Goal: Find contact information: Find contact information

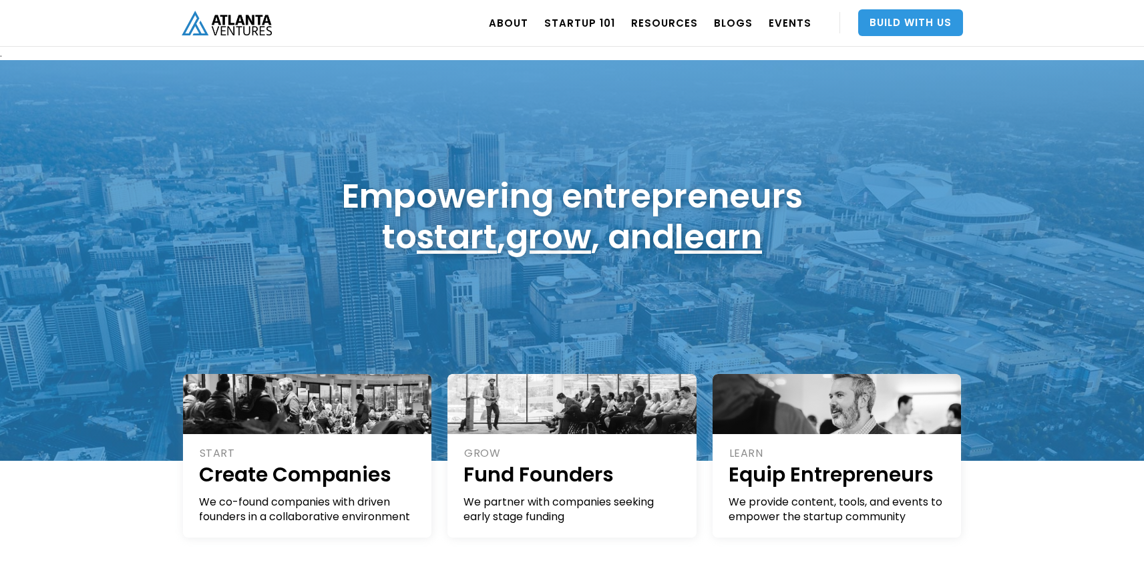
click at [898, 13] on link "Build With Us" at bounding box center [910, 22] width 105 height 27
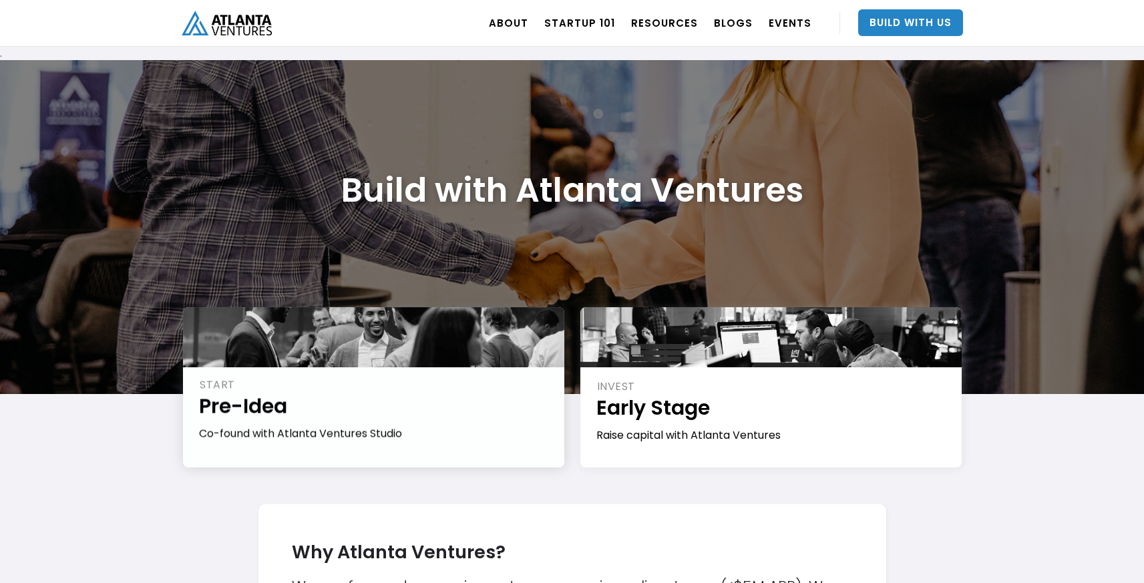
scroll to position [183, 0]
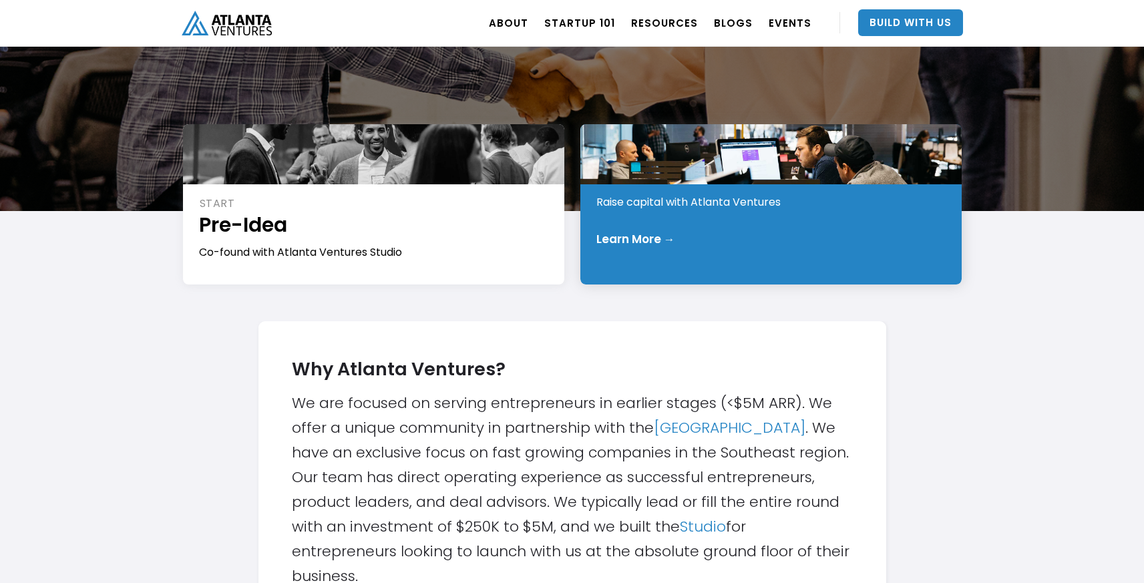
click at [837, 232] on div "Learn More →" at bounding box center [771, 238] width 351 height 13
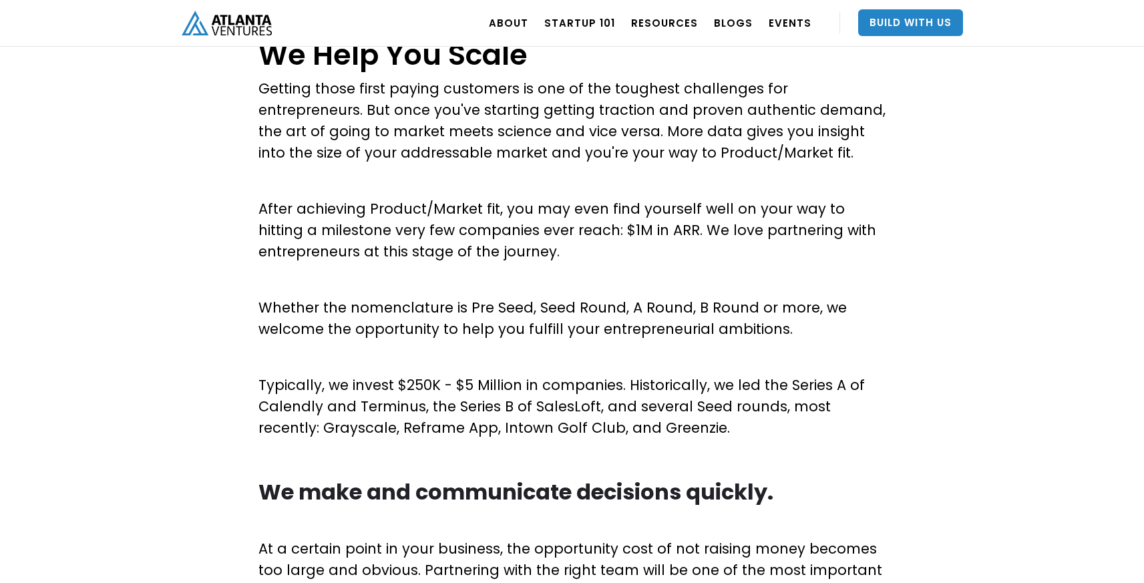
scroll to position [177, 0]
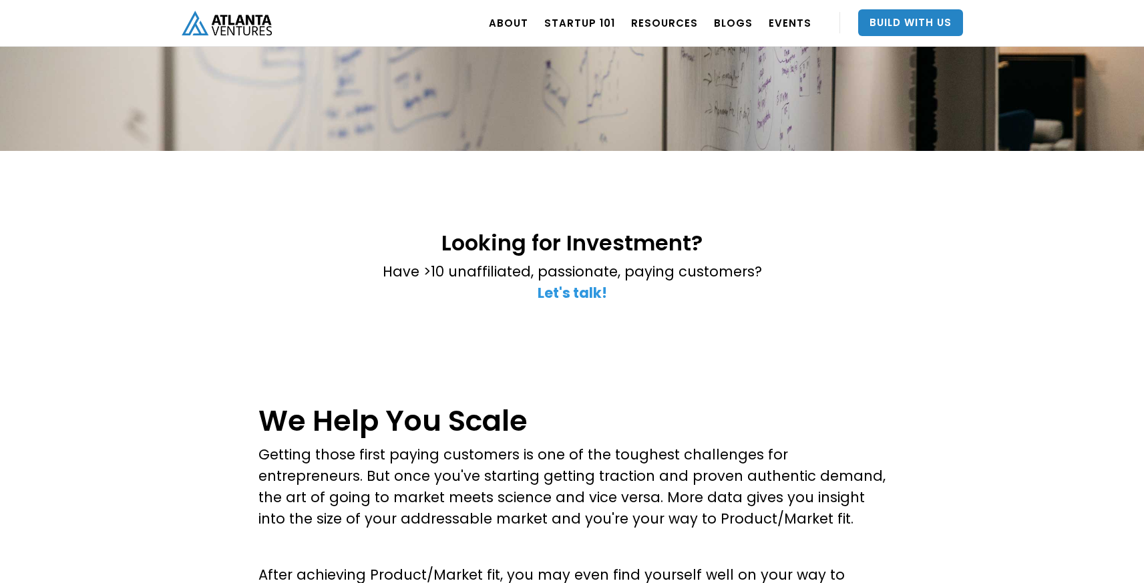
click at [560, 291] on strong "Let's talk!" at bounding box center [572, 292] width 69 height 19
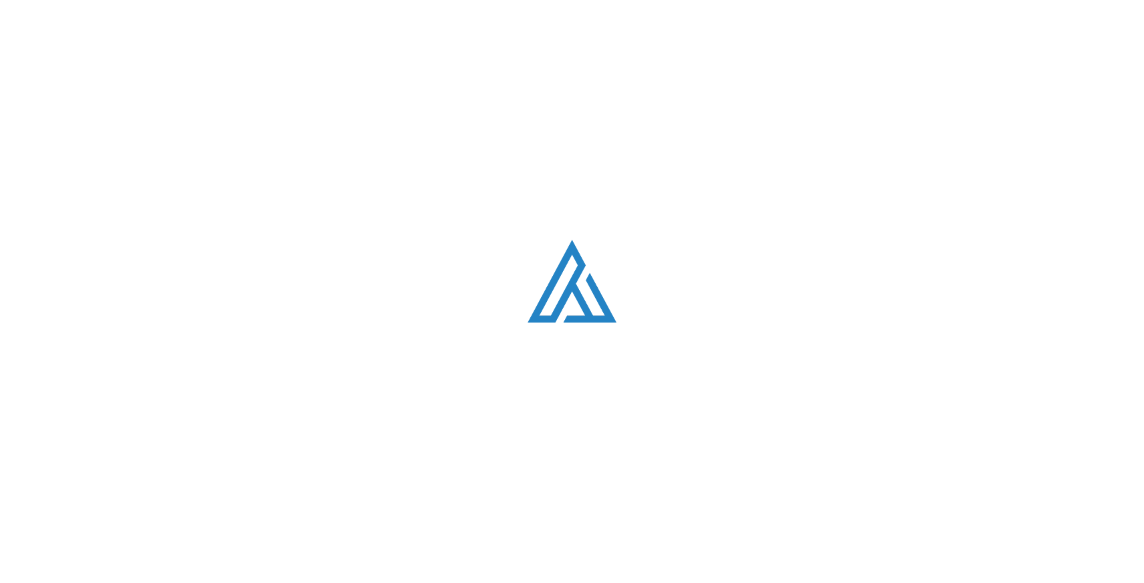
scroll to position [3788, 0]
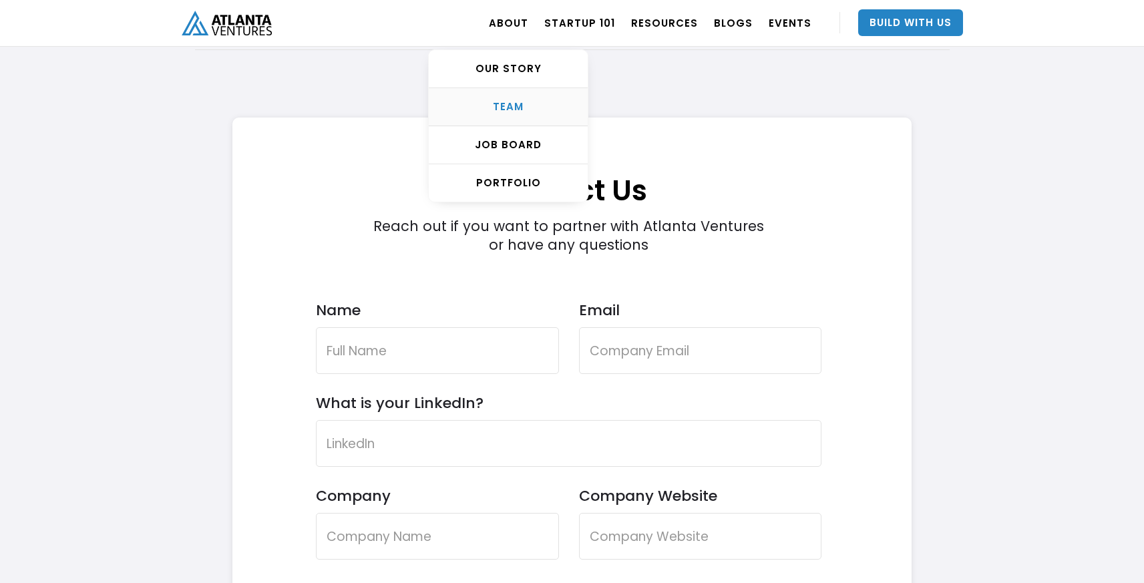
click at [533, 108] on div "TEAM" at bounding box center [508, 106] width 159 height 13
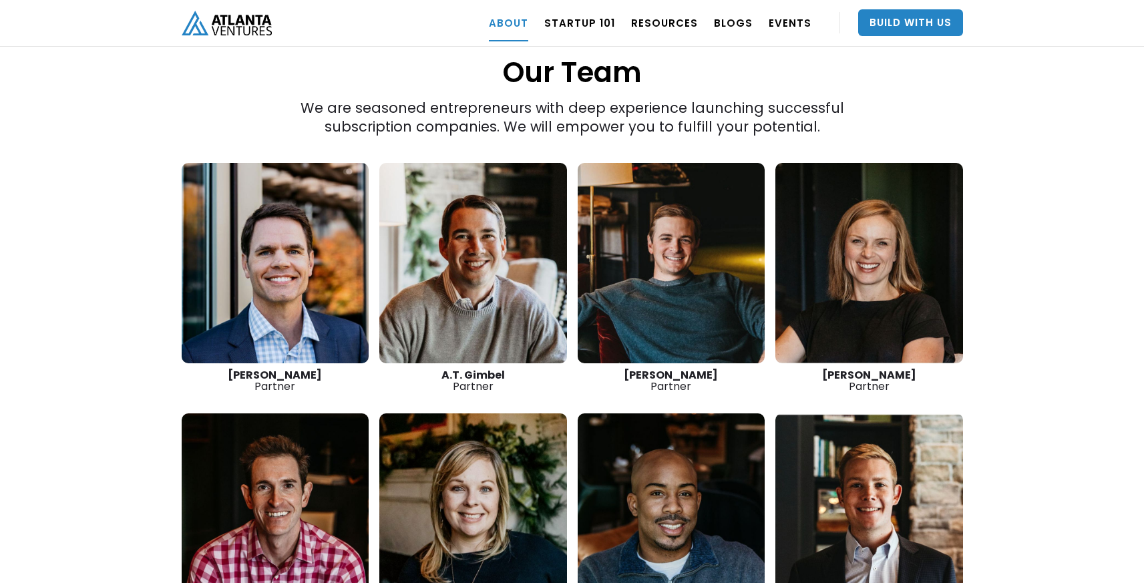
scroll to position [1854, 0]
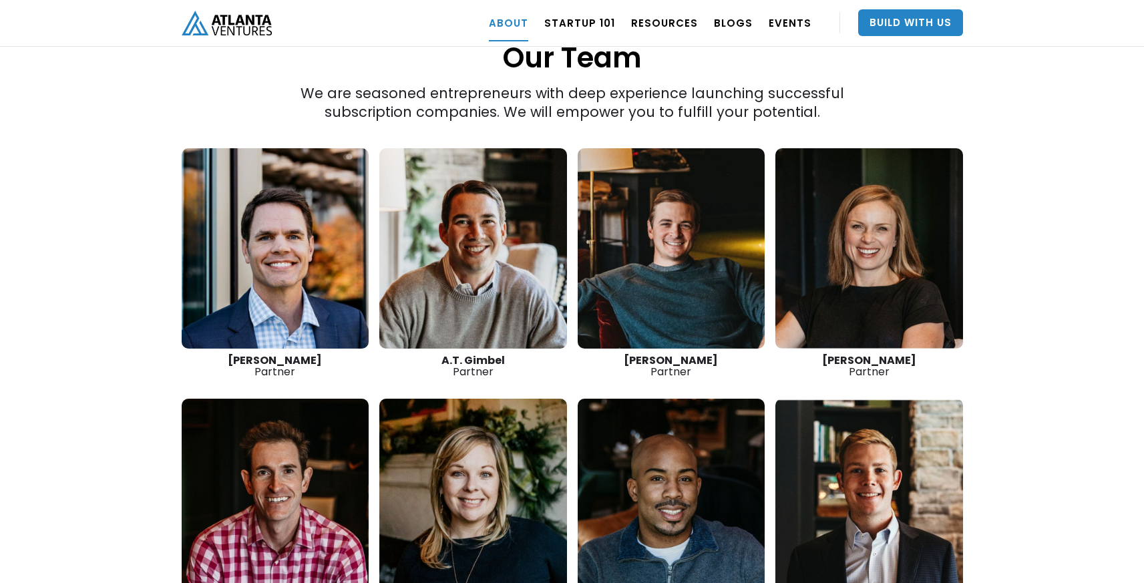
click at [291, 222] on link at bounding box center [276, 248] width 188 height 200
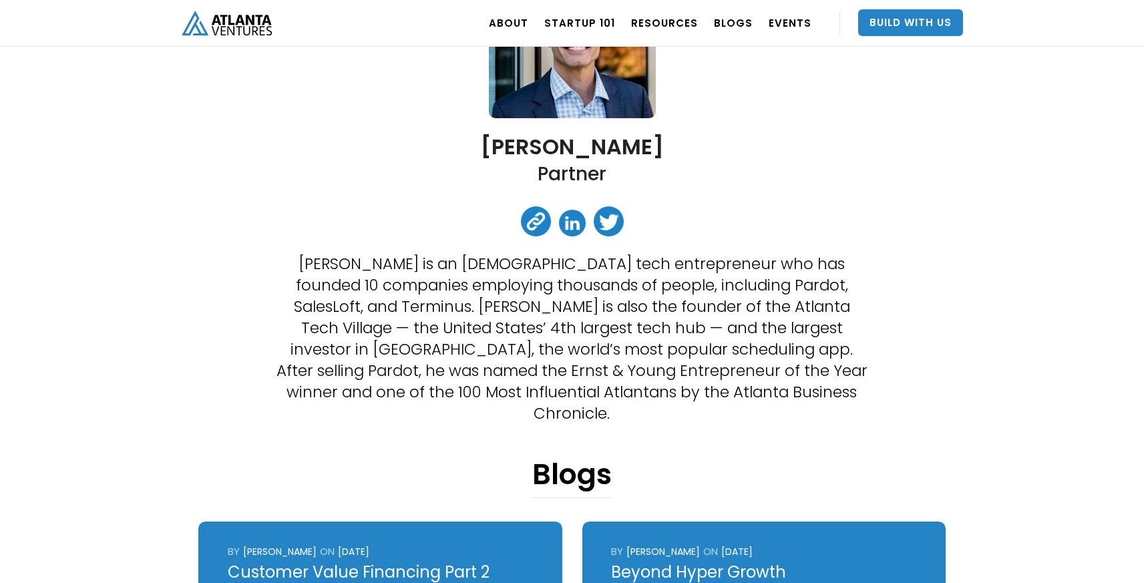
scroll to position [300, 0]
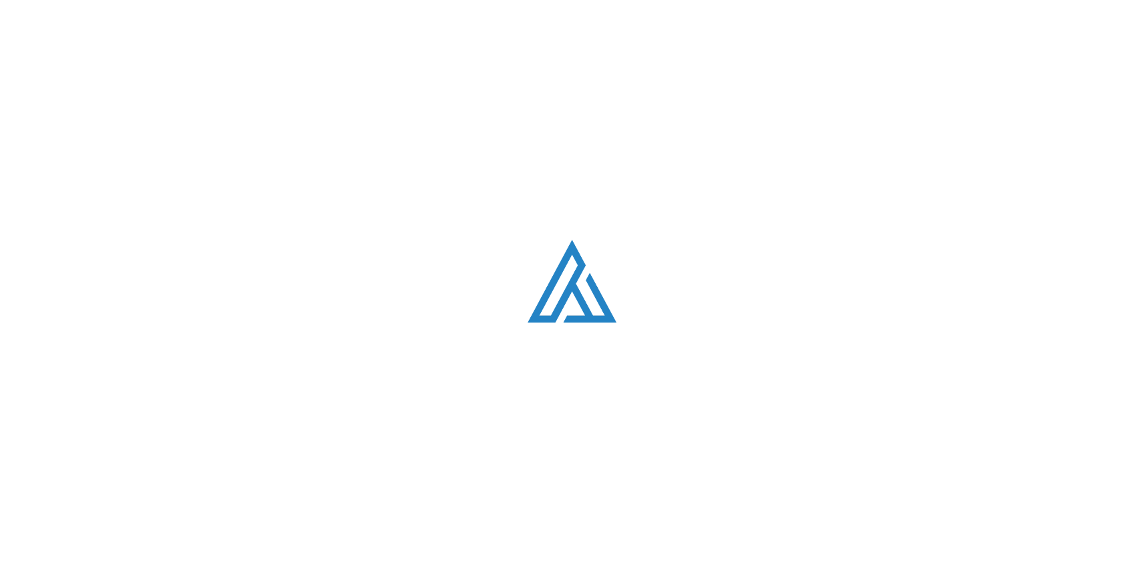
scroll to position [1854, 0]
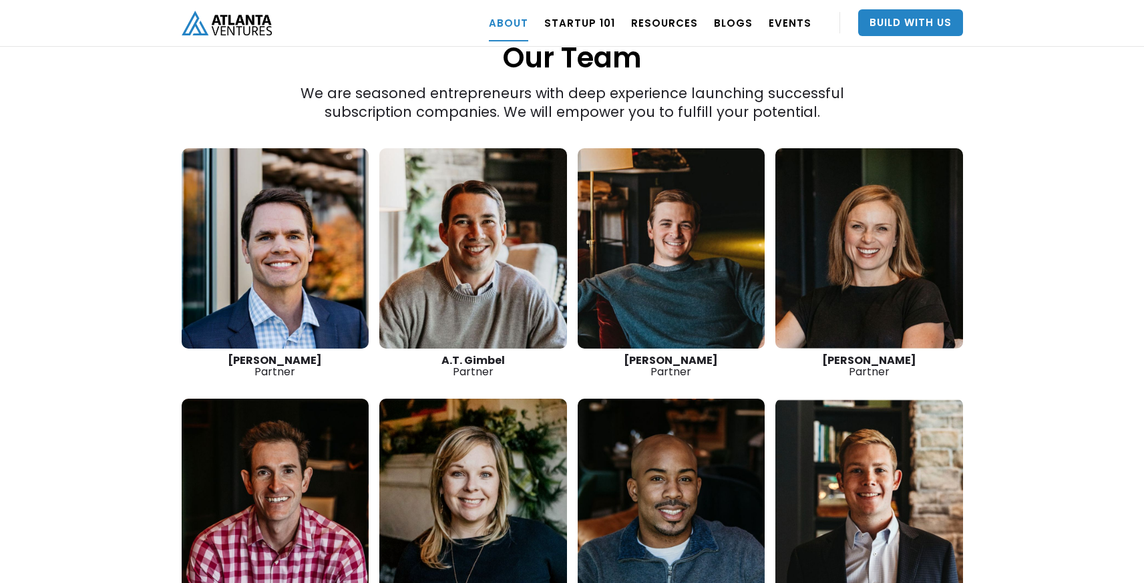
click at [666, 256] on link at bounding box center [672, 248] width 188 height 200
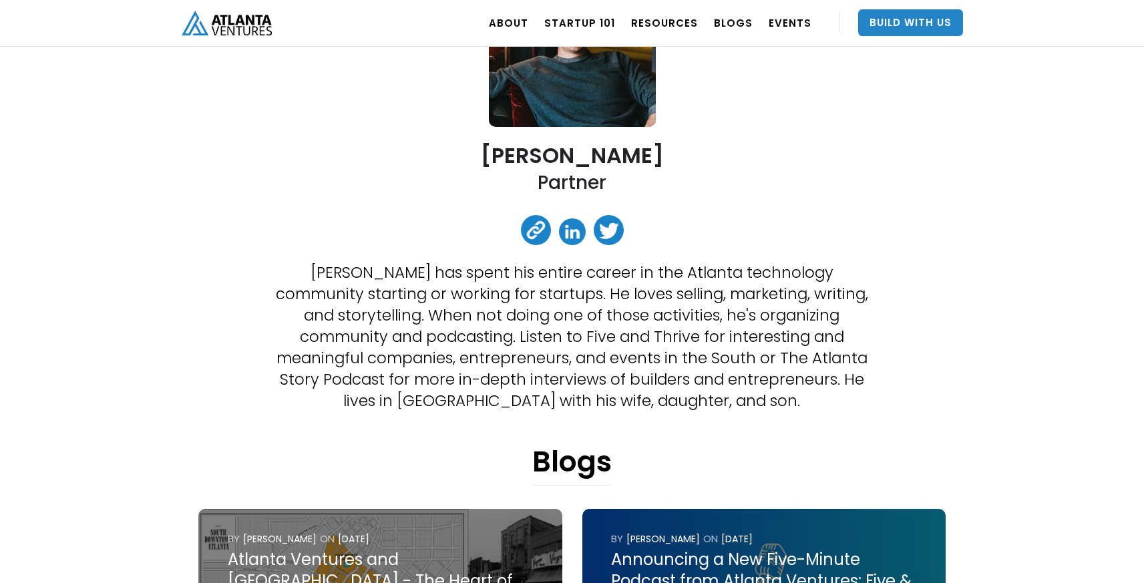
scroll to position [431, 0]
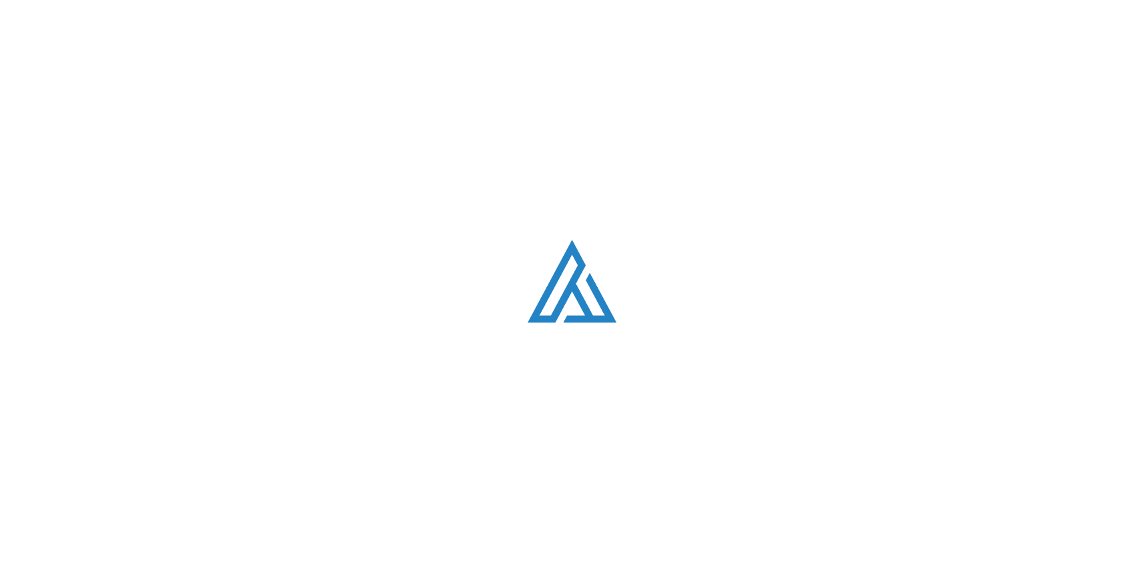
scroll to position [1854, 0]
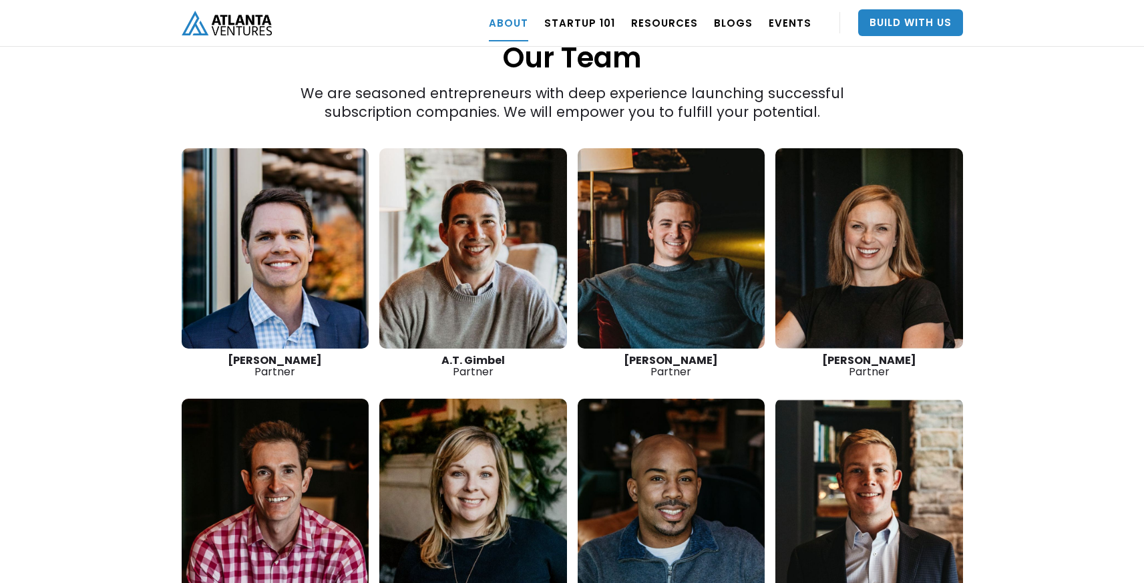
click at [496, 263] on link at bounding box center [473, 248] width 188 height 200
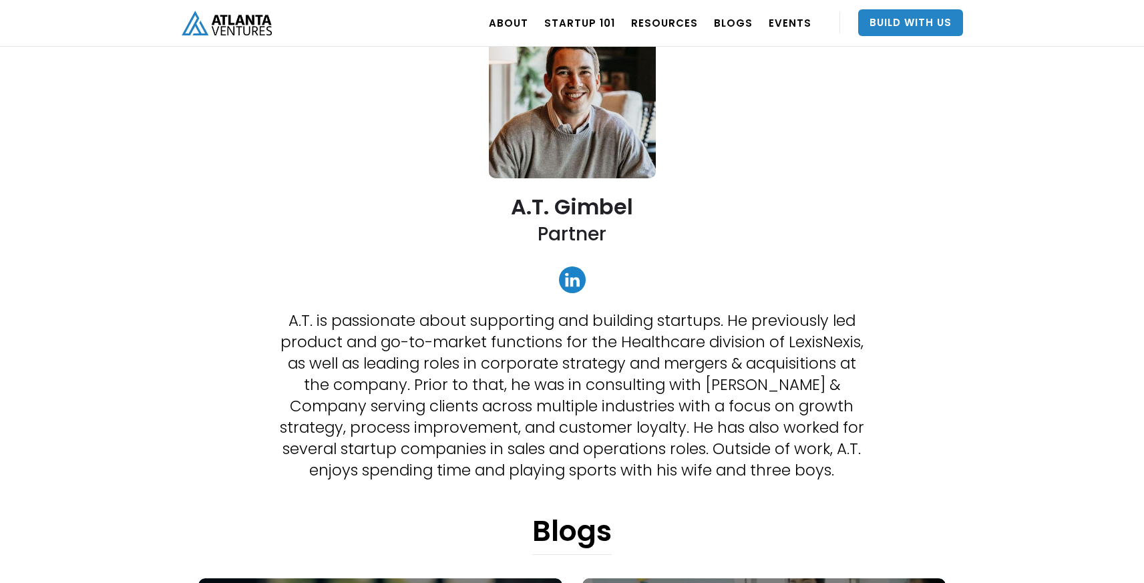
scroll to position [189, 0]
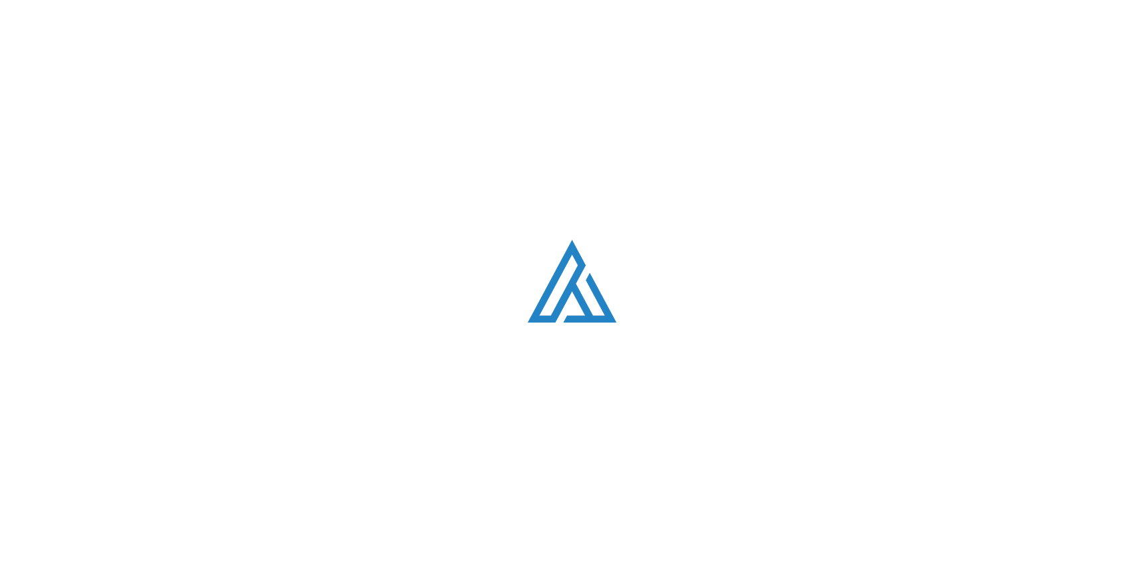
scroll to position [1854, 0]
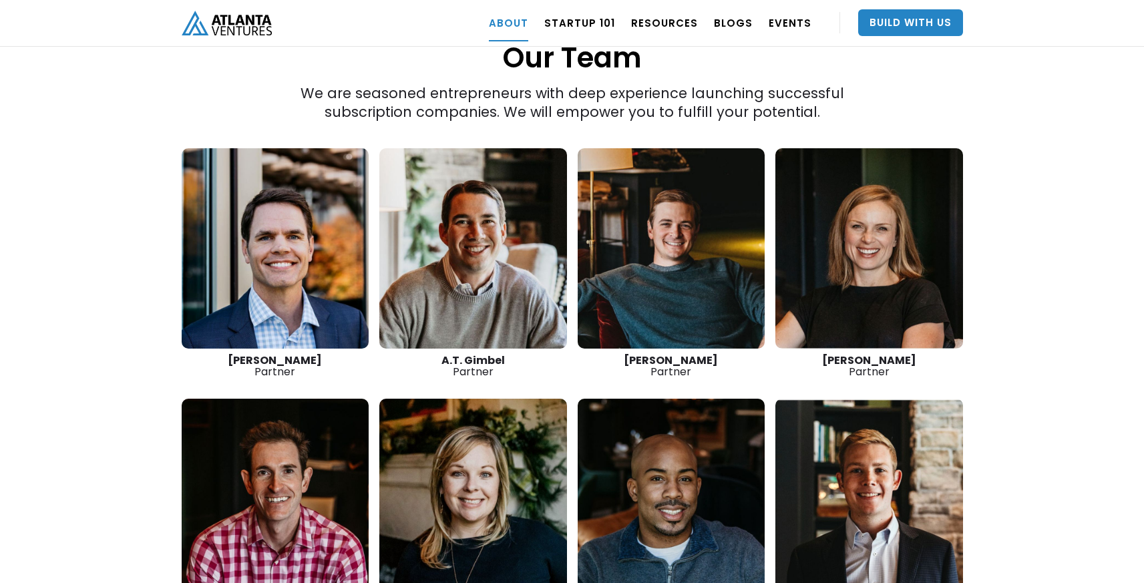
click at [910, 247] on link at bounding box center [869, 248] width 188 height 200
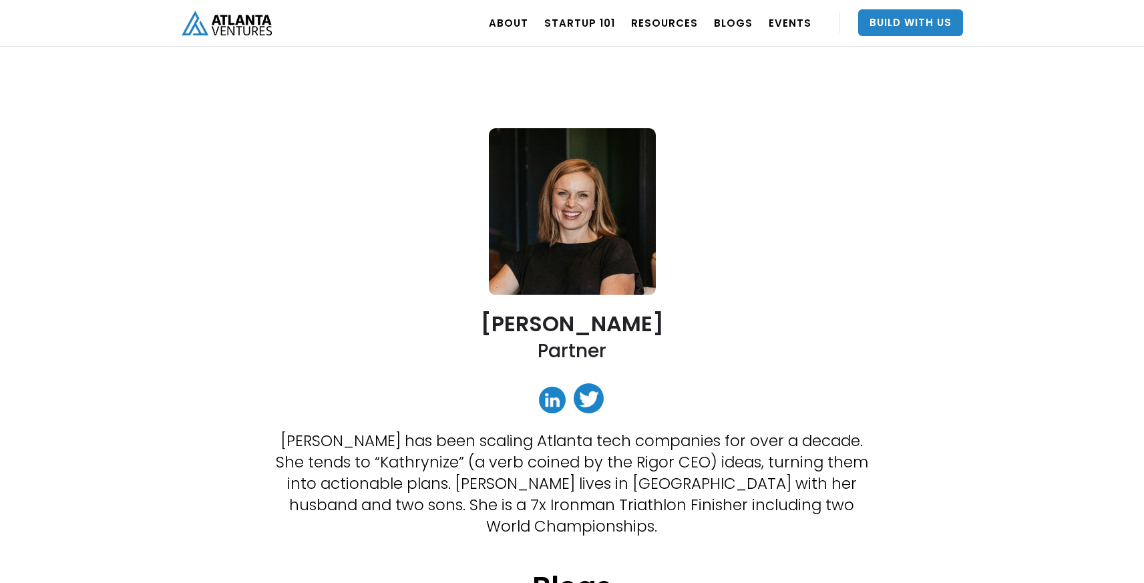
scroll to position [24, 0]
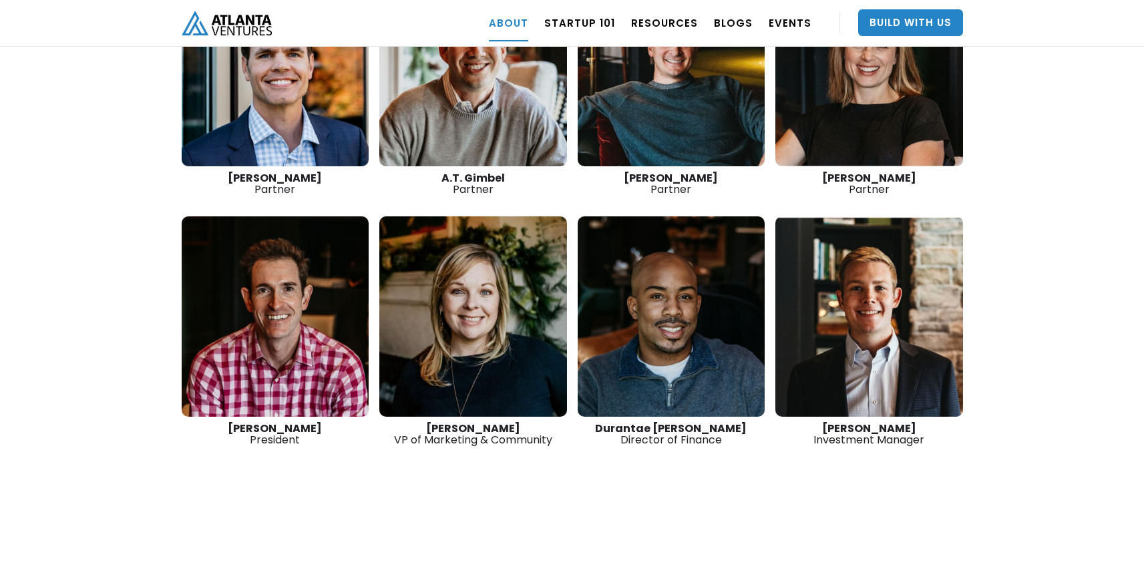
scroll to position [2001, 0]
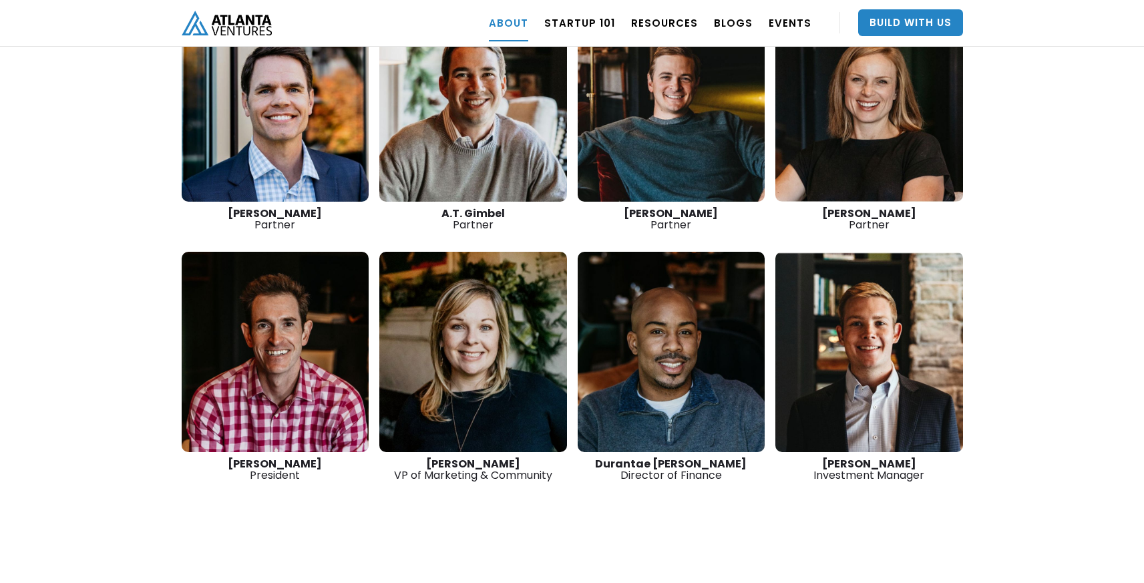
click at [312, 91] on link at bounding box center [276, 101] width 188 height 200
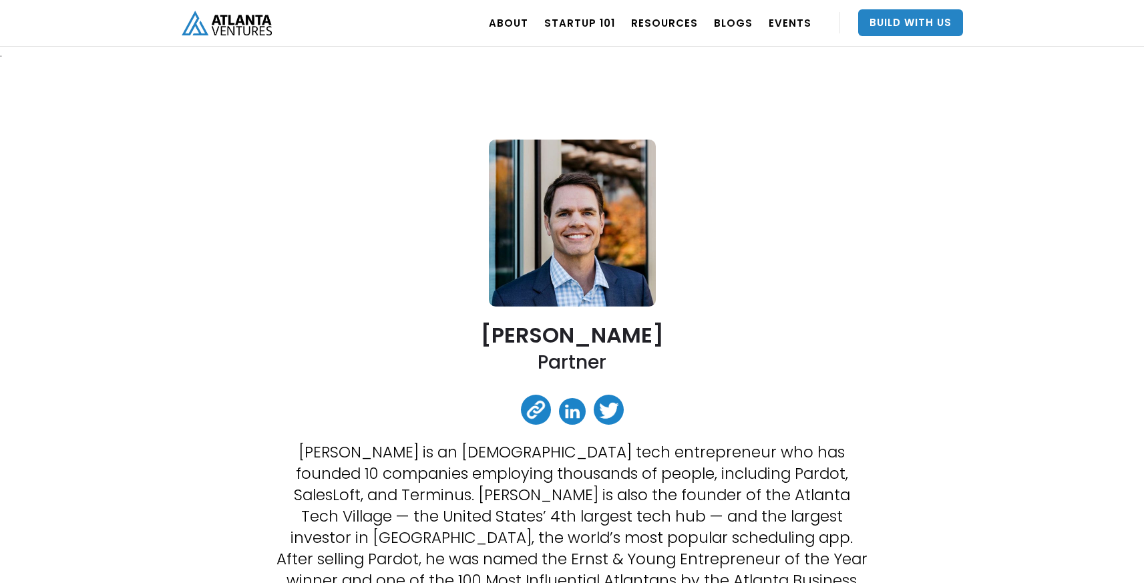
click at [623, 335] on h2 "[PERSON_NAME]" at bounding box center [572, 334] width 183 height 23
copy h2 "[PERSON_NAME]"
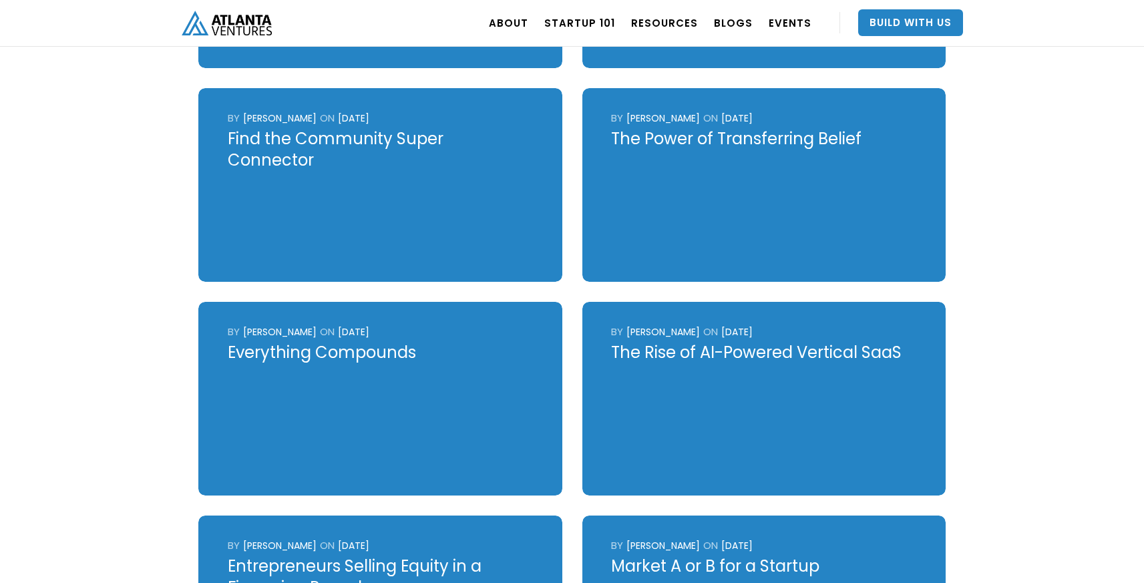
scroll to position [3840, 0]
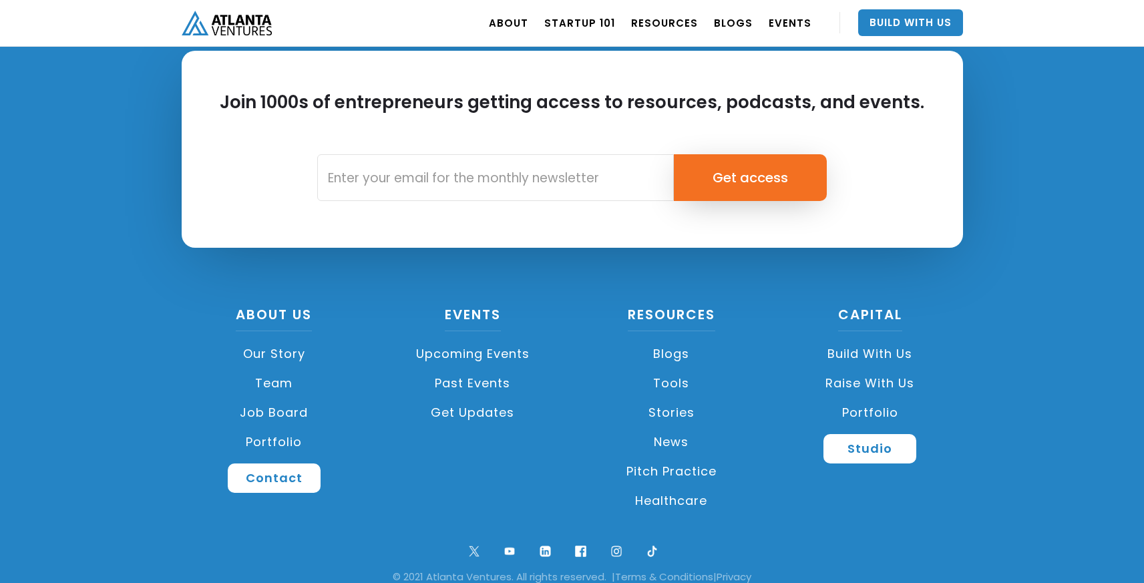
click at [872, 369] on link "Raise with Us" at bounding box center [870, 383] width 186 height 29
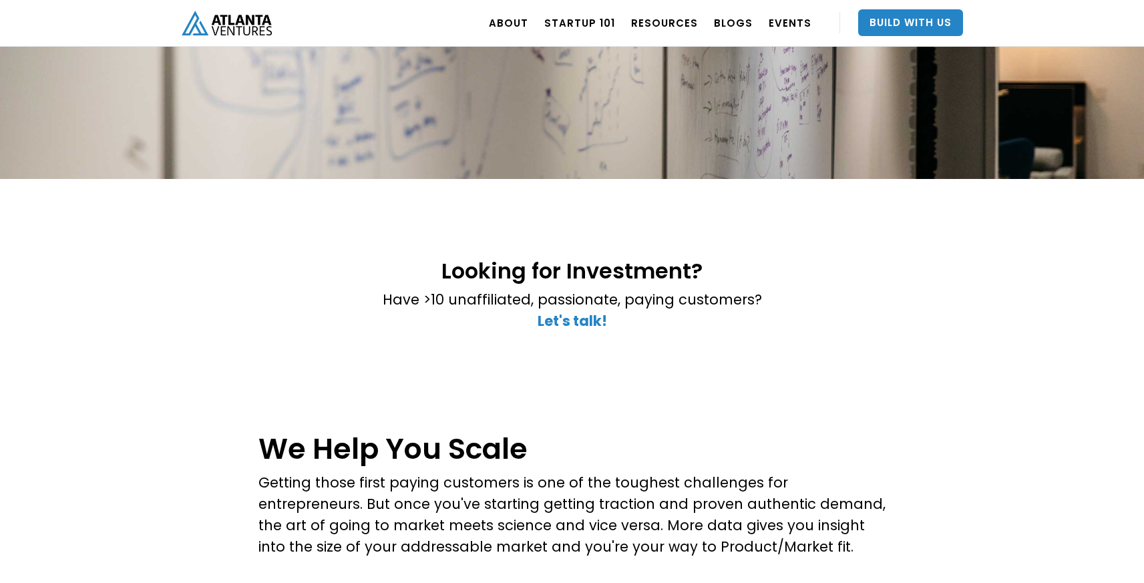
scroll to position [250, 0]
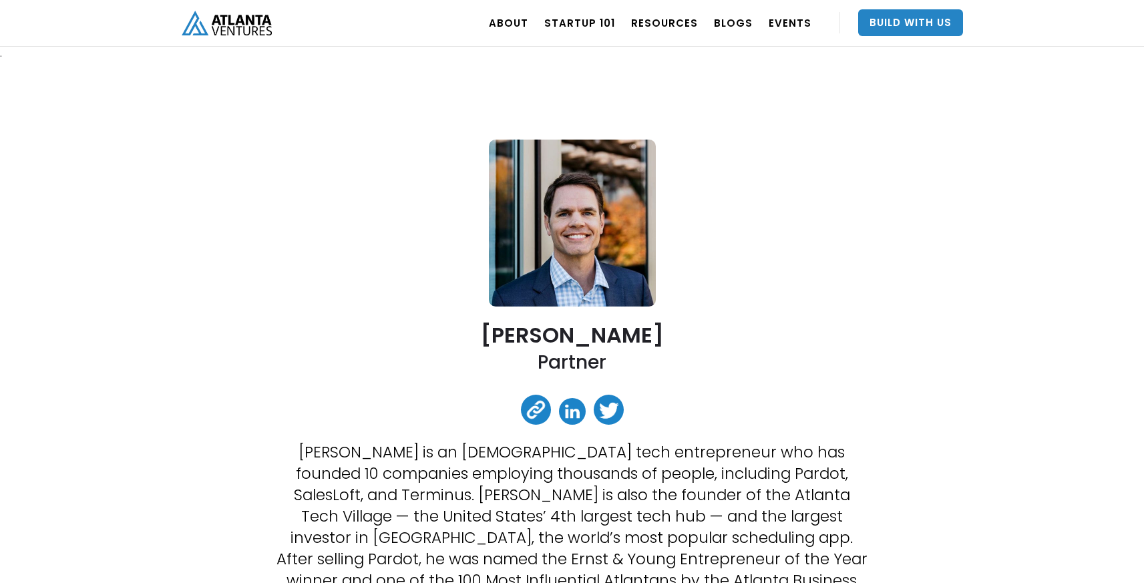
scroll to position [3840, 0]
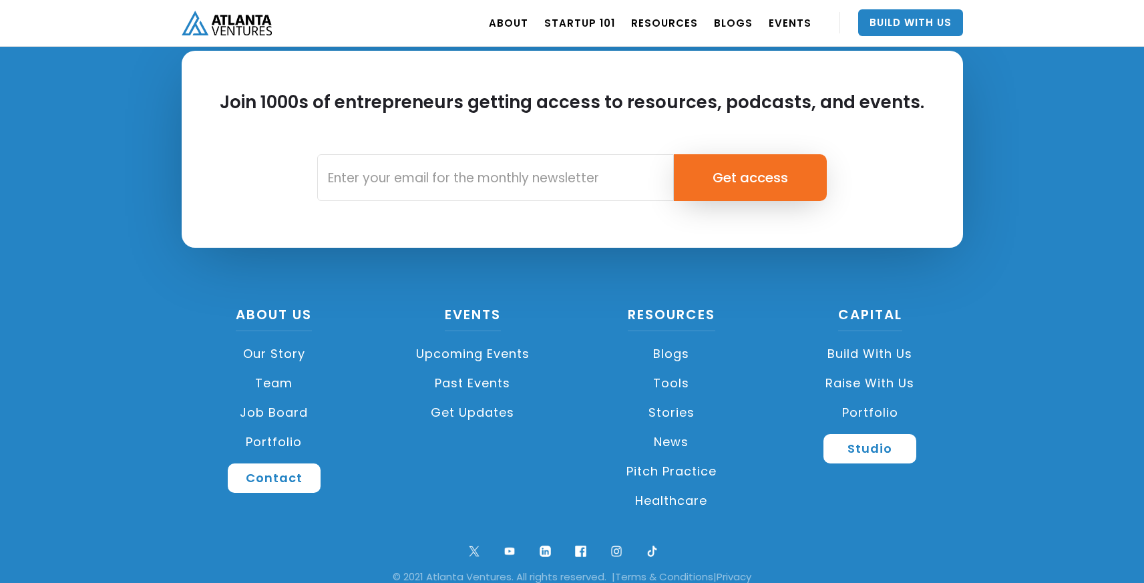
click at [908, 339] on link "Build with us" at bounding box center [870, 353] width 186 height 29
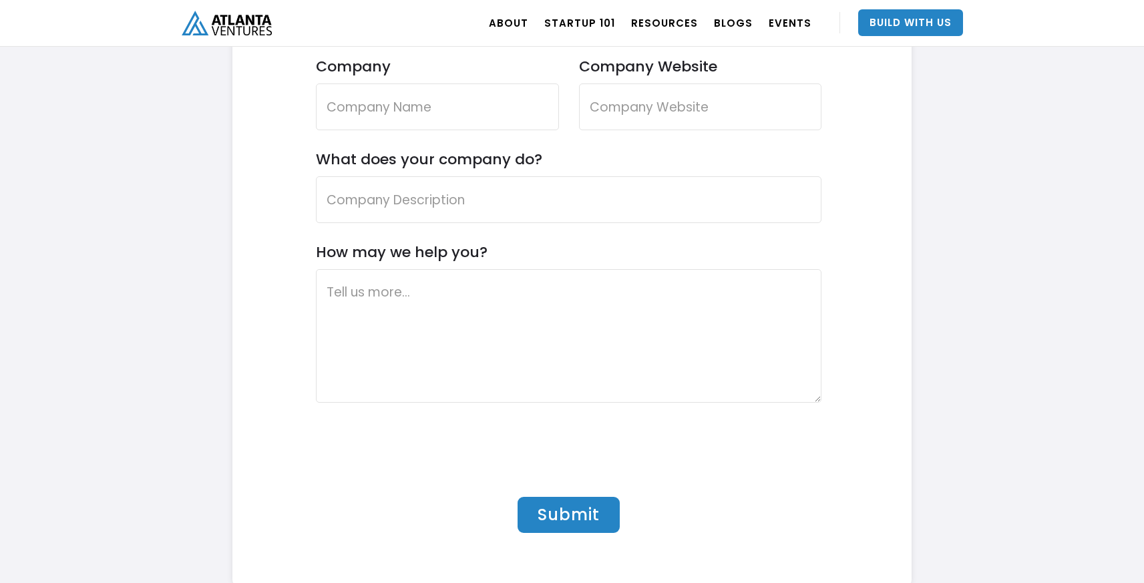
scroll to position [5017, 0]
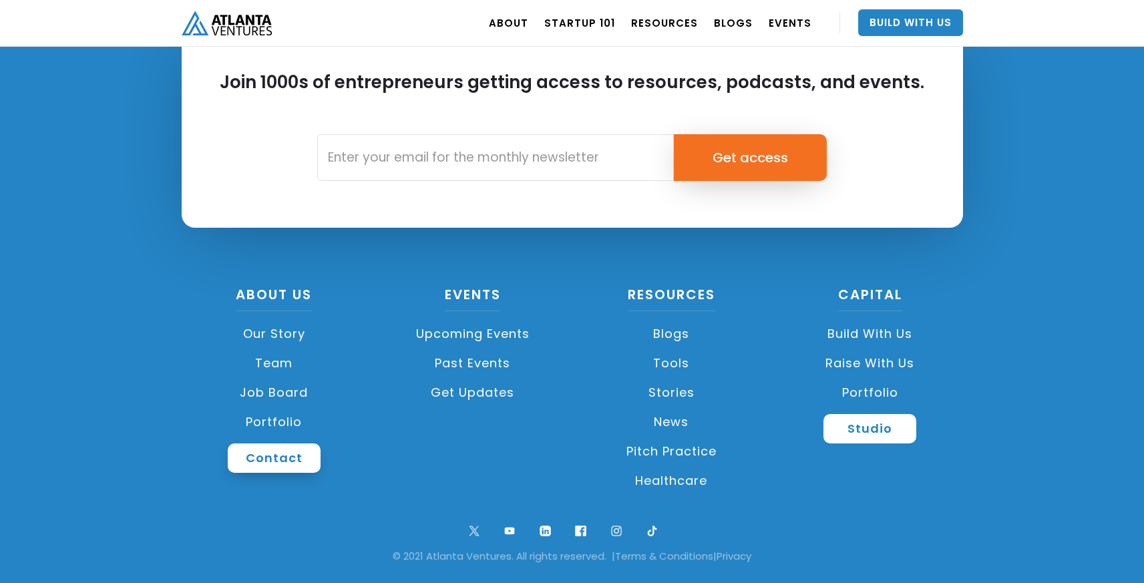
click at [245, 462] on link "Contact" at bounding box center [274, 457] width 93 height 29
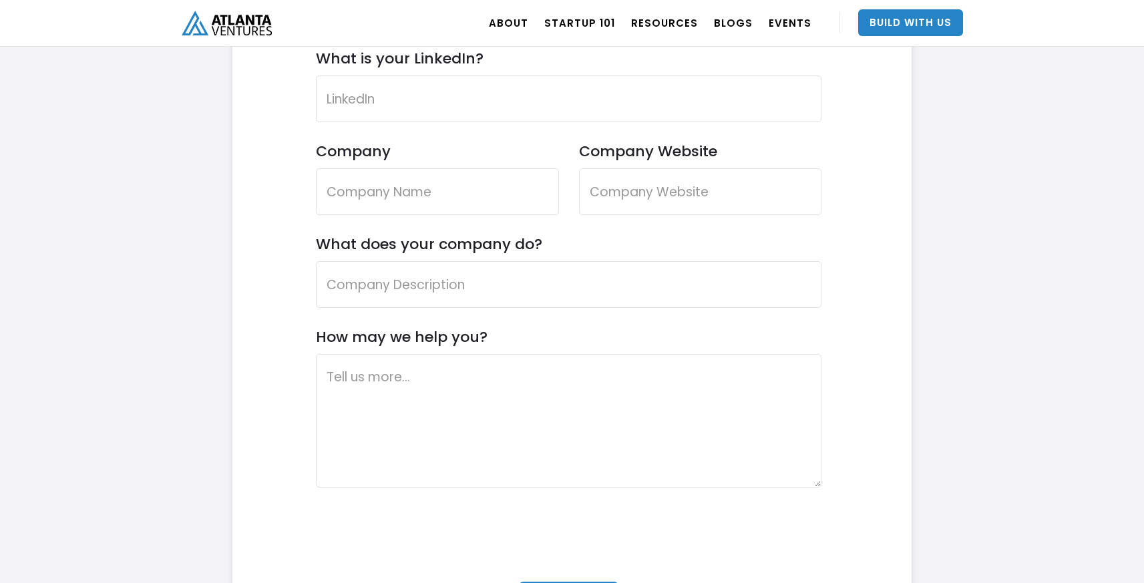
scroll to position [5017, 0]
